Goal: Transaction & Acquisition: Purchase product/service

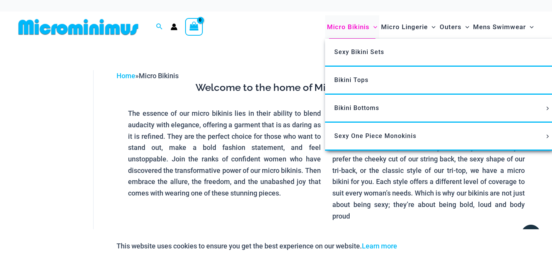
click at [335, 28] on span "Micro Bikinis" at bounding box center [348, 27] width 43 height 20
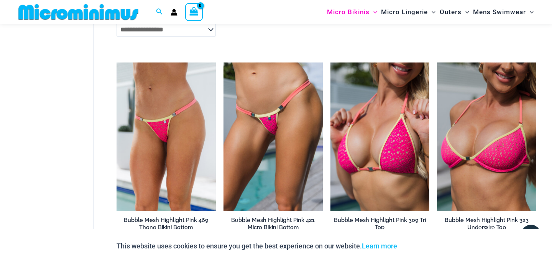
scroll to position [1572, 0]
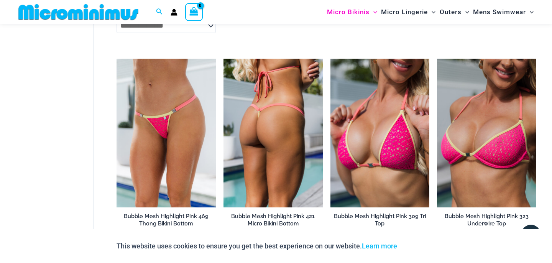
click at [263, 117] on img at bounding box center [272, 133] width 99 height 149
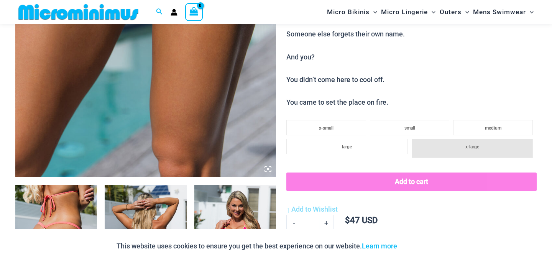
scroll to position [283, 0]
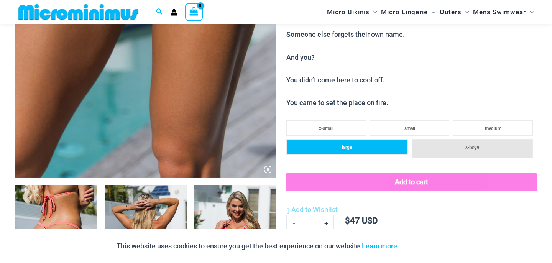
click at [358, 149] on li "large" at bounding box center [346, 146] width 121 height 15
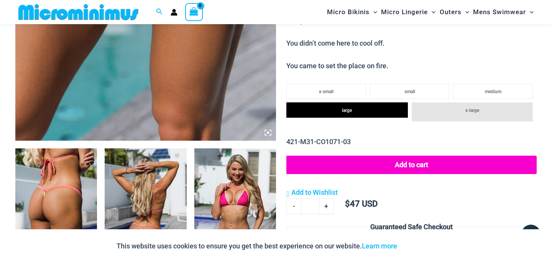
scroll to position [332, 0]
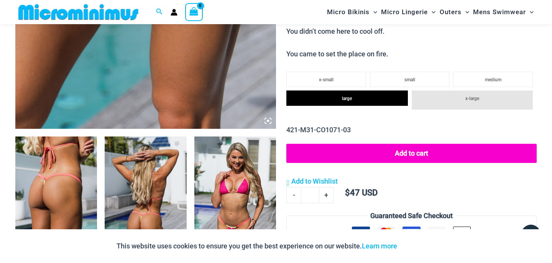
click at [402, 152] on button "Add to cart" at bounding box center [411, 153] width 250 height 19
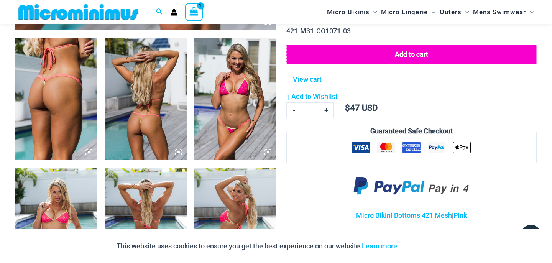
scroll to position [424, 0]
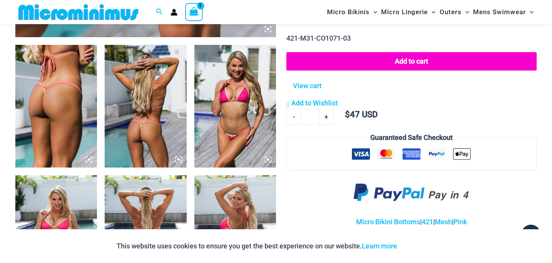
click at [238, 96] on img at bounding box center [235, 106] width 82 height 123
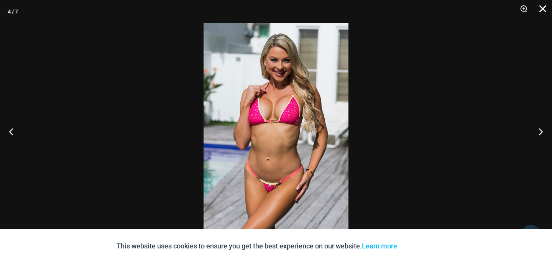
click at [545, 11] on button "Close" at bounding box center [539, 11] width 19 height 23
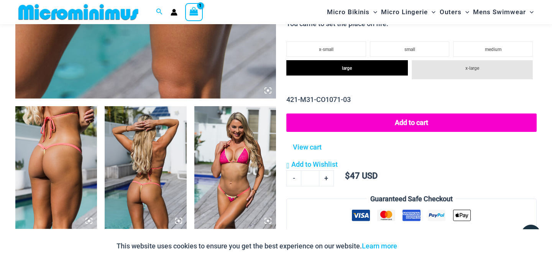
scroll to position [366, 0]
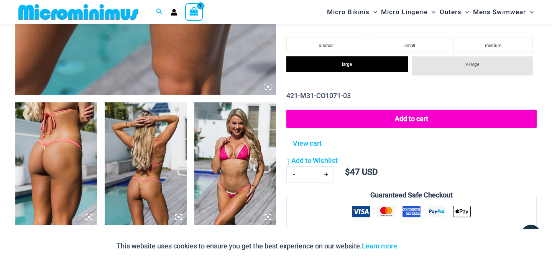
click at [235, 136] on img at bounding box center [235, 163] width 82 height 123
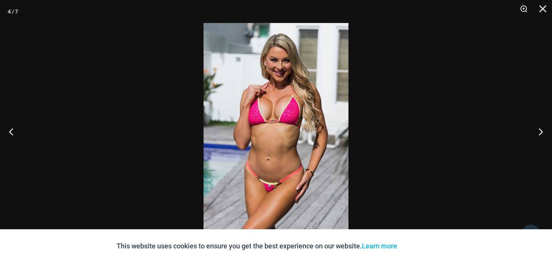
click at [235, 136] on img at bounding box center [276, 131] width 145 height 217
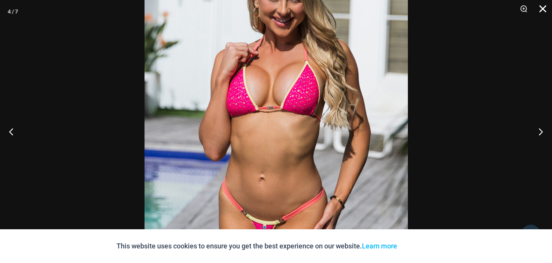
click at [544, 8] on button "Close" at bounding box center [539, 11] width 19 height 23
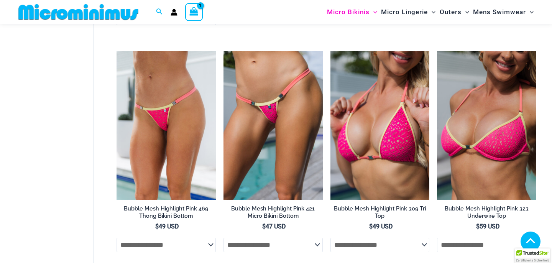
scroll to position [1581, 0]
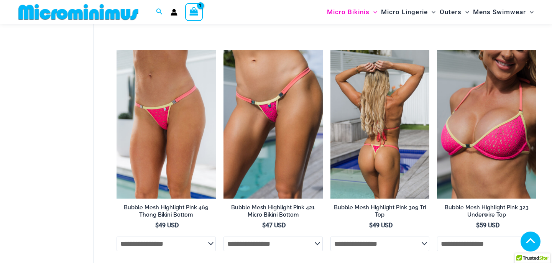
click at [369, 118] on img at bounding box center [379, 124] width 99 height 149
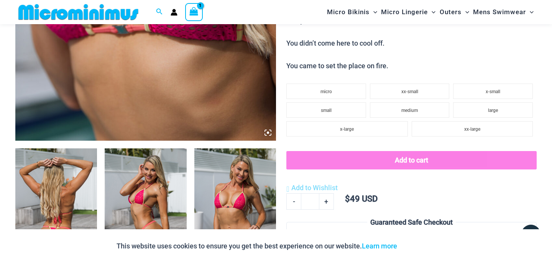
scroll to position [321, 0]
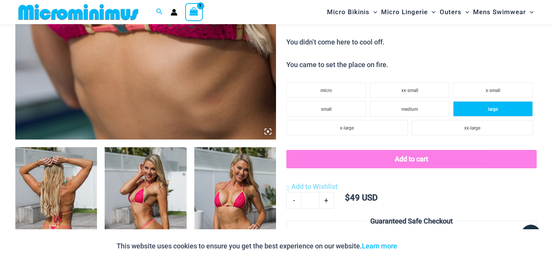
click at [482, 107] on li "large" at bounding box center [493, 108] width 80 height 15
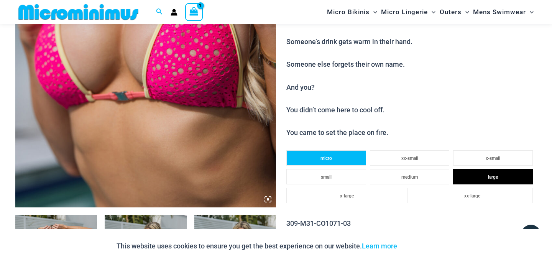
scroll to position [317, 0]
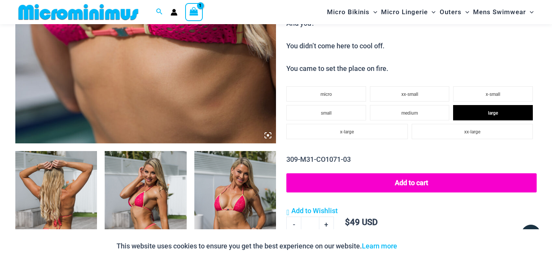
click at [408, 184] on button "Add to cart" at bounding box center [411, 182] width 250 height 19
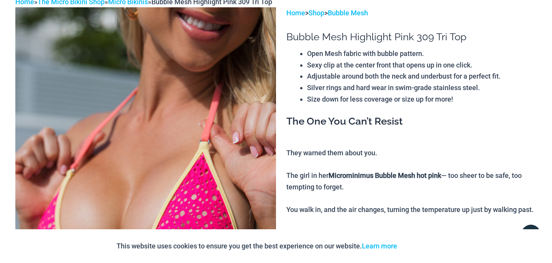
scroll to position [0, 0]
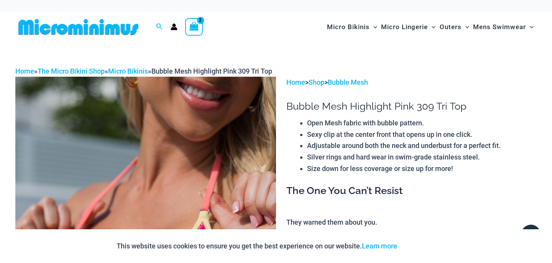
click at [172, 26] on circle "Account icon link" at bounding box center [173, 25] width 3 height 3
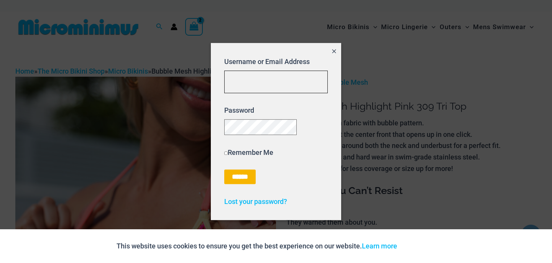
click at [266, 71] on input "Username or Email Address" at bounding box center [275, 82] width 103 height 23
type input "**********"
click at [281, 105] on p "Password" at bounding box center [275, 120] width 103 height 30
click at [304, 97] on form "**********" at bounding box center [275, 120] width 103 height 128
click at [304, 74] on input "**********" at bounding box center [275, 82] width 103 height 23
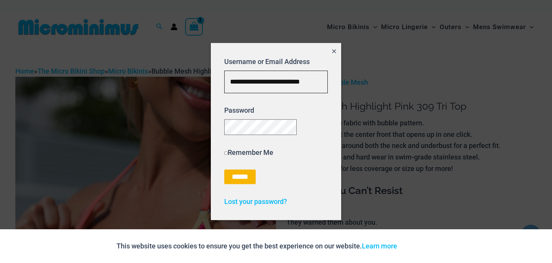
drag, startPoint x: 320, startPoint y: 76, endPoint x: 178, endPoint y: 76, distance: 141.8
click at [235, 76] on input "Username or Email Address" at bounding box center [275, 82] width 103 height 23
type input "**********"
click at [266, 115] on p "Password" at bounding box center [275, 120] width 103 height 30
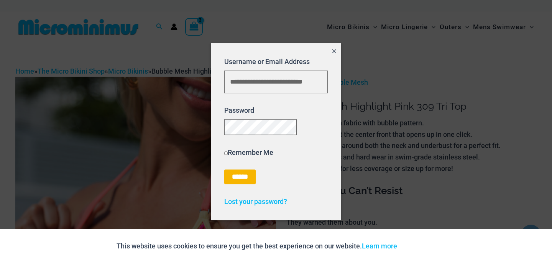
click at [333, 49] on icon "Close popup" at bounding box center [334, 51] width 4 height 4
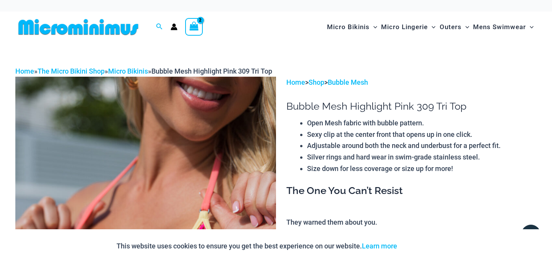
click at [199, 26] on div "View Shopping Cart, 2 items" at bounding box center [194, 27] width 18 height 18
